Goal: Task Accomplishment & Management: Manage account settings

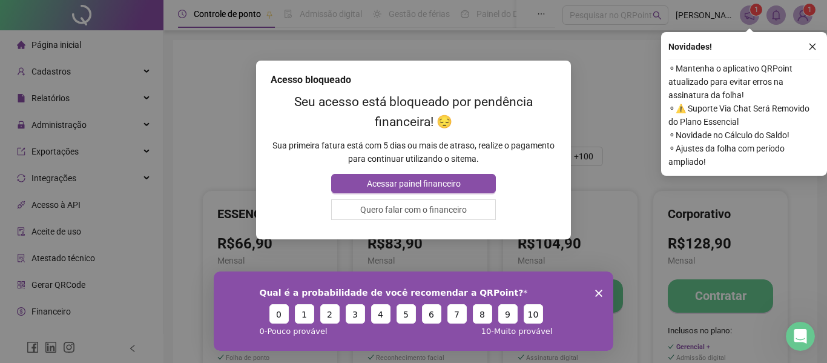
click at [211, 124] on div "Acesso bloqueado Seu acesso está bloqueado por pendência financeira! 😔 Sua prim…" at bounding box center [413, 181] width 827 height 363
click at [441, 178] on span "Acessar painel financeiro" at bounding box center [414, 183] width 94 height 13
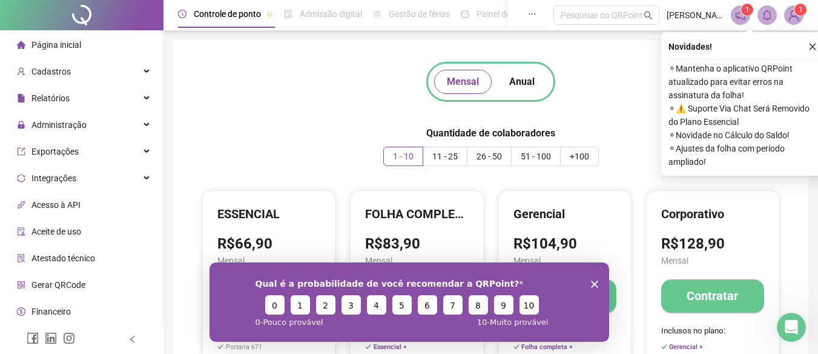
click at [593, 283] on polygon "Encerrar pesquisa" at bounding box center [593, 283] width 7 height 7
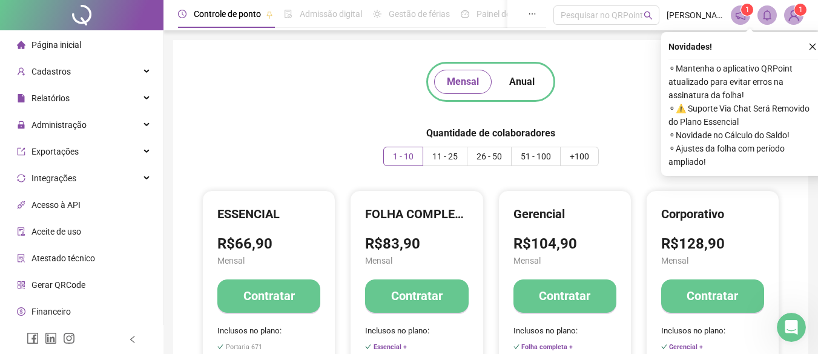
click at [90, 312] on li "Financeiro" at bounding box center [81, 311] width 158 height 24
click at [808, 44] on button "button" at bounding box center [812, 46] width 15 height 15
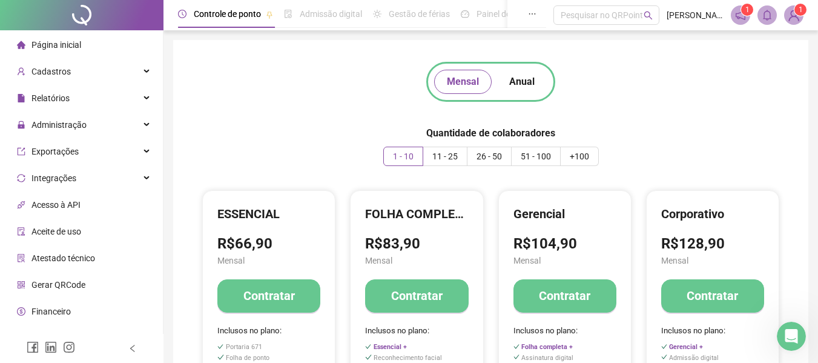
click at [788, 9] on img at bounding box center [794, 15] width 18 height 18
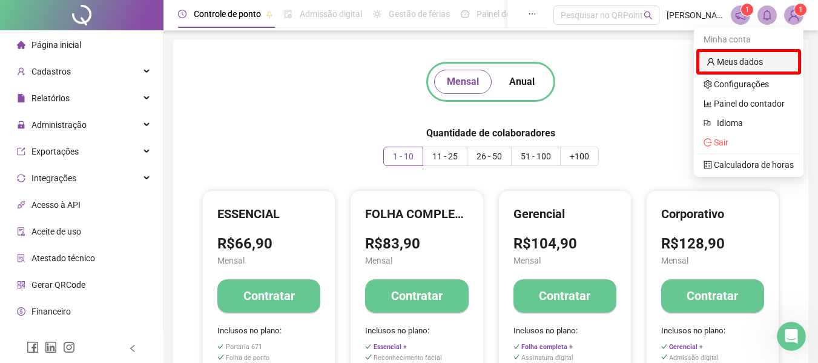
click at [736, 67] on link "Meus dados" at bounding box center [735, 62] width 56 height 10
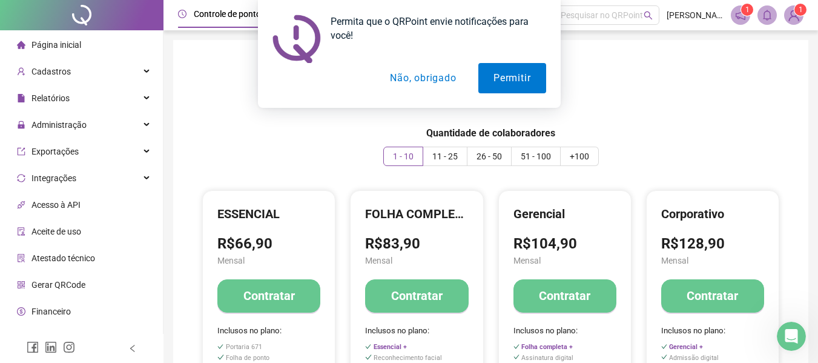
click at [438, 80] on button "Não, obrigado" at bounding box center [423, 78] width 96 height 30
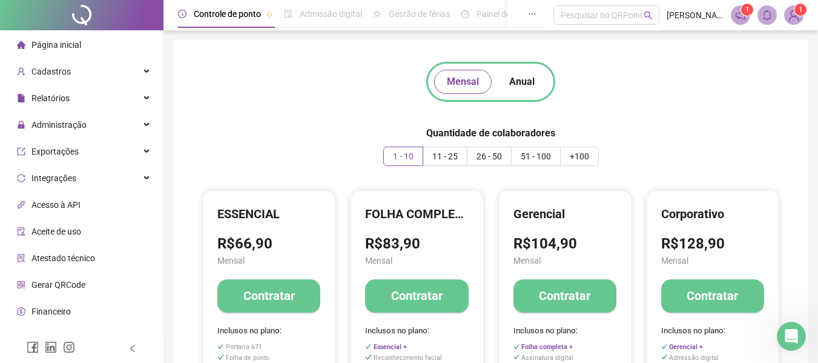
click at [798, 10] on sup "1" at bounding box center [801, 10] width 12 height 12
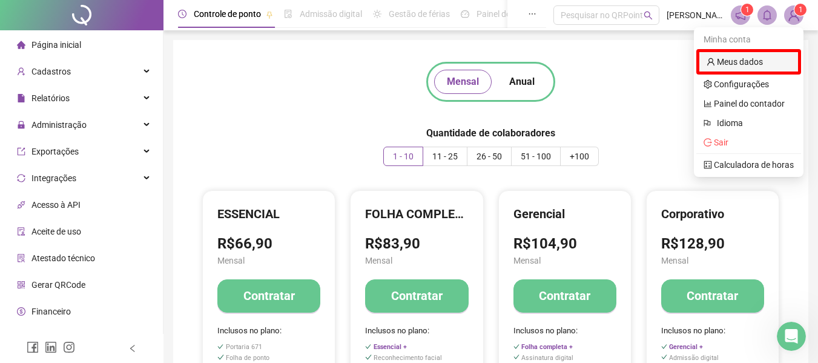
click at [747, 59] on link "Meus dados" at bounding box center [735, 62] width 56 height 10
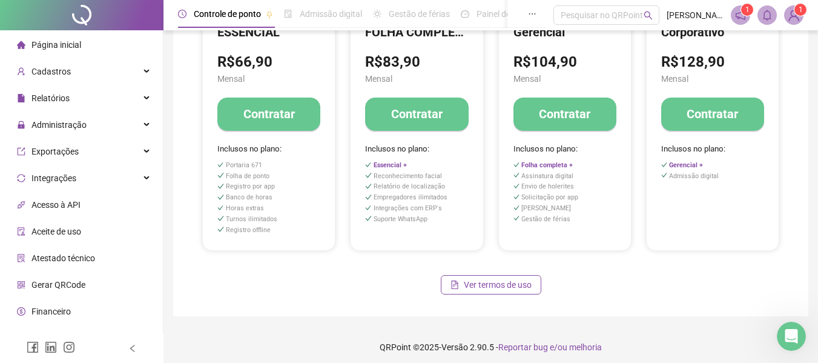
scroll to position [187, 0]
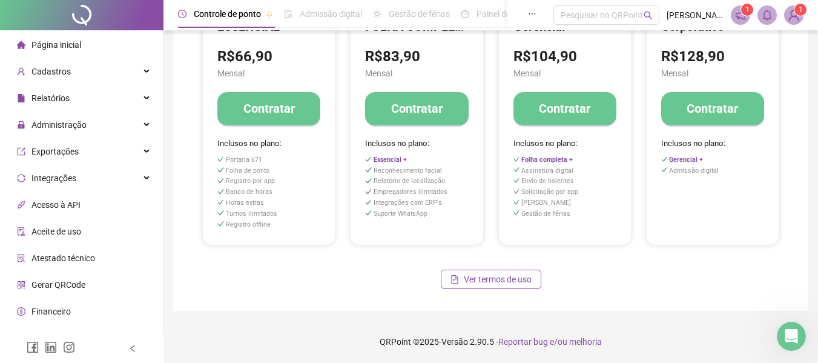
click at [65, 308] on span "Financeiro" at bounding box center [50, 311] width 39 height 10
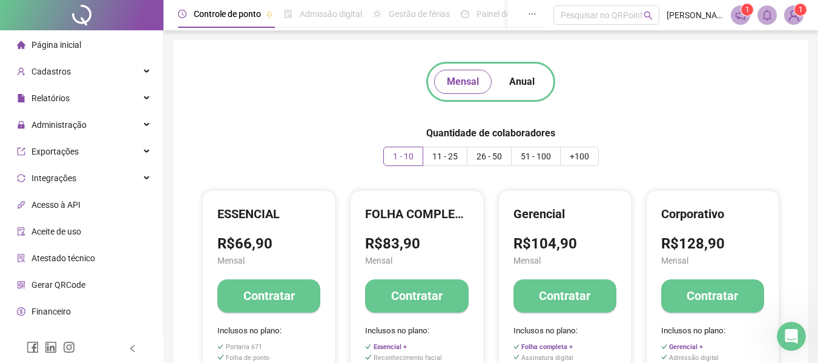
click at [795, 10] on sup "1" at bounding box center [801, 10] width 12 height 12
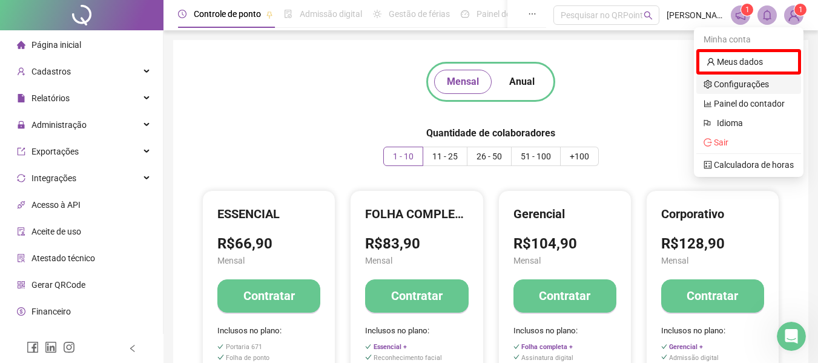
click at [764, 89] on link "Configurações" at bounding box center [736, 84] width 65 height 10
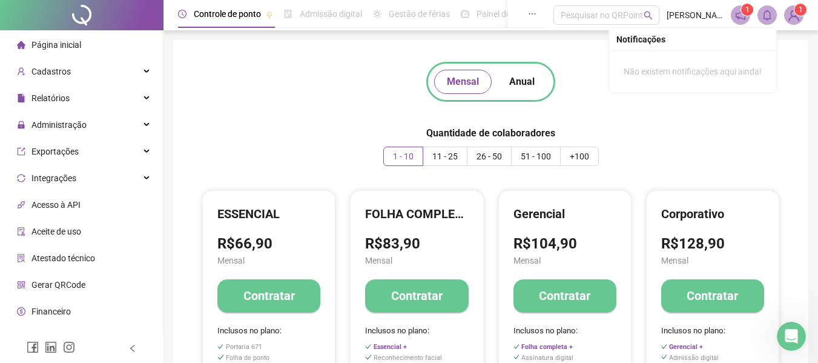
click at [790, 16] on img at bounding box center [794, 15] width 18 height 18
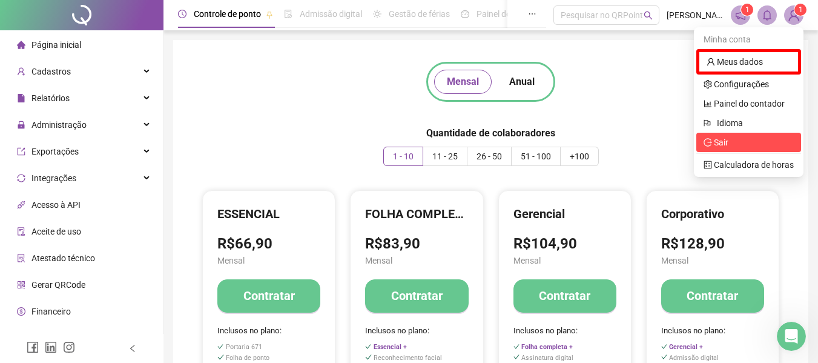
click at [758, 145] on span "Sair" at bounding box center [749, 142] width 90 height 13
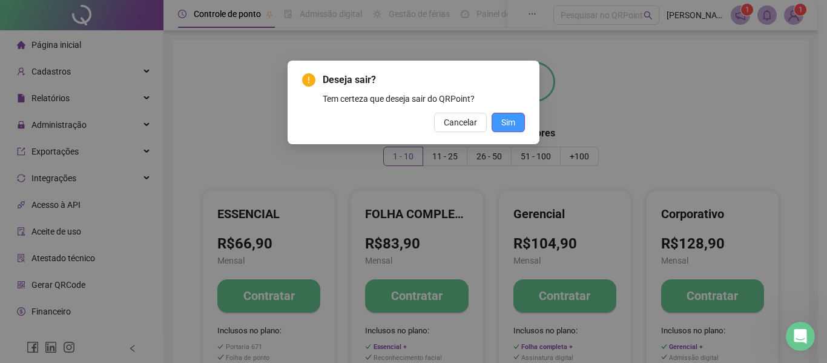
click at [503, 124] on span "Sim" at bounding box center [508, 122] width 14 height 13
